Goal: Navigation & Orientation: Find specific page/section

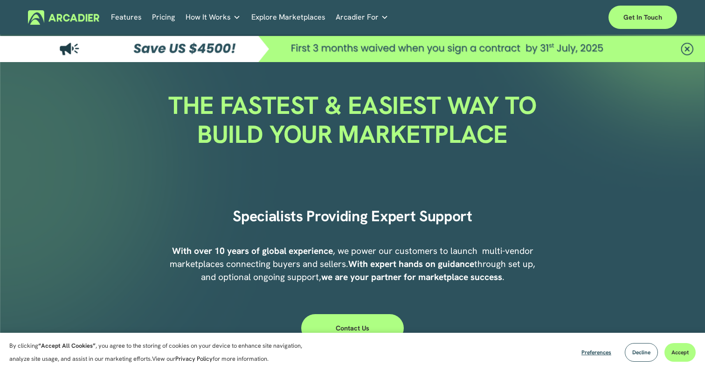
scroll to position [6, 0]
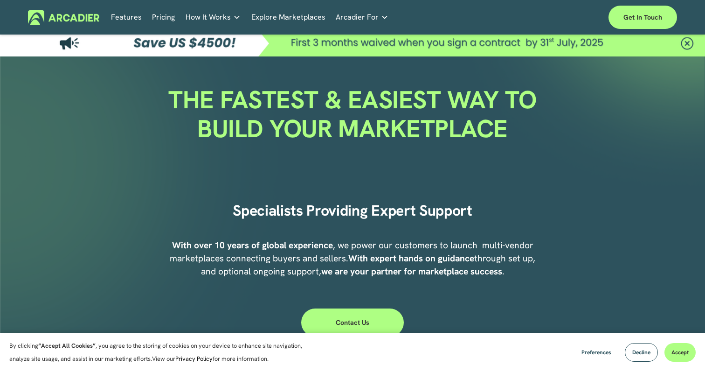
click at [126, 21] on link "Features" at bounding box center [126, 17] width 31 height 14
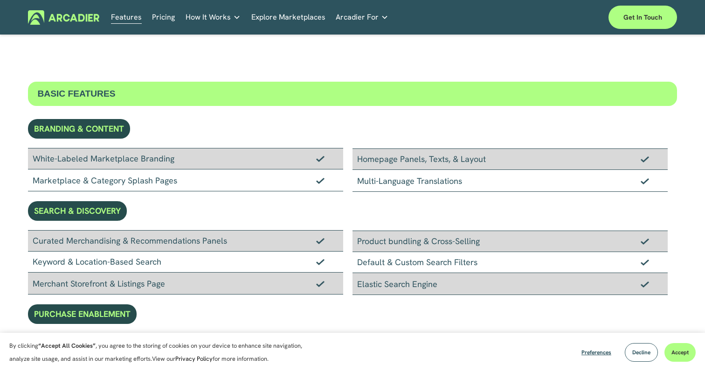
click at [135, 19] on link "Features" at bounding box center [126, 17] width 31 height 14
click at [0, 0] on link "Auto Parts We streamline and improve operations through our Auto Parts market p…" at bounding box center [0, 0] width 0 height 0
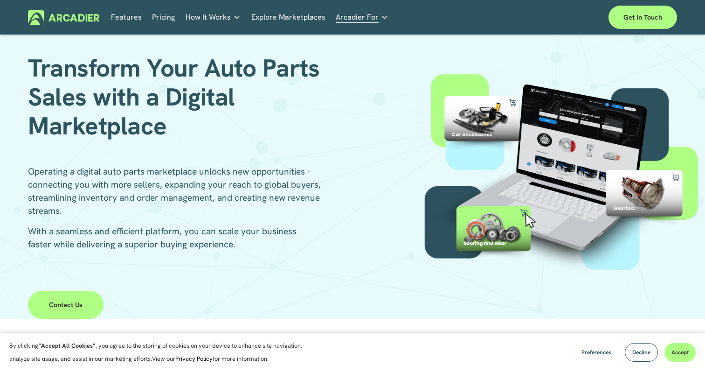
scroll to position [38, 0]
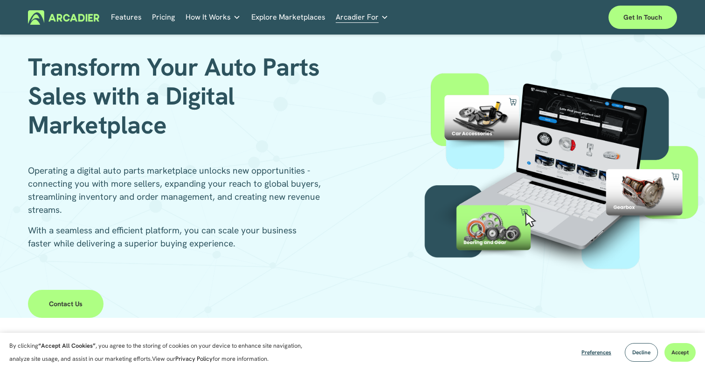
click at [369, 18] on span "Arcadier For" at bounding box center [357, 17] width 43 height 13
click at [0, 0] on link "Real Estate Whether you sell or rent out real estate, our marketplace tech seam…" at bounding box center [0, 0] width 0 height 0
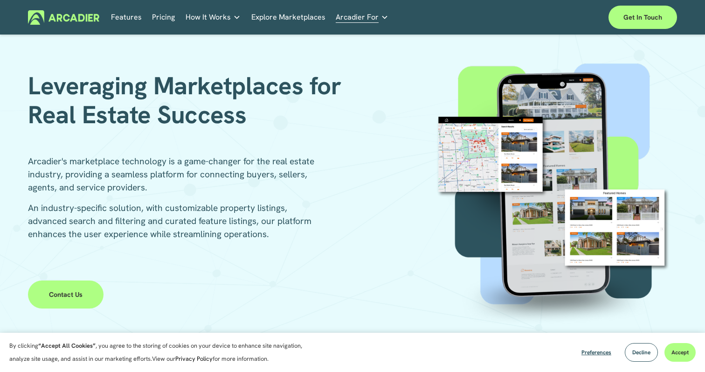
scroll to position [15, 0]
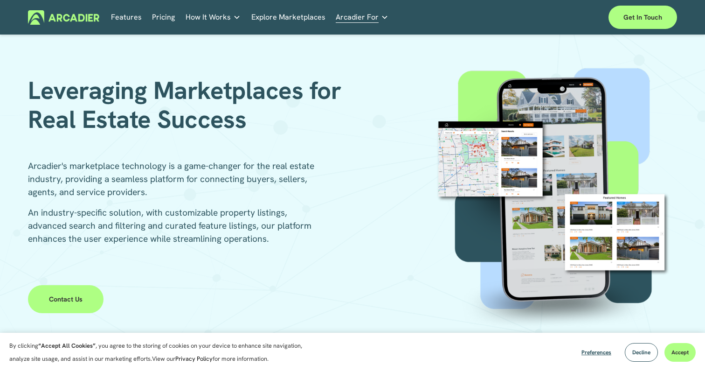
click at [76, 300] on link "Contact Us" at bounding box center [66, 299] width 76 height 28
